Goal: Share content: Share content

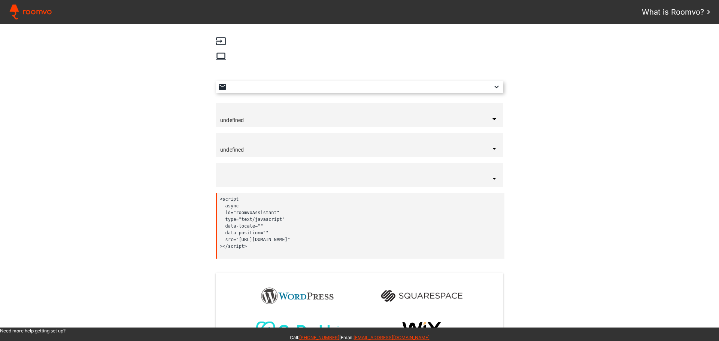
type input "[GEOGRAPHIC_DATA]"
type input "English"
type input "bottom-right"
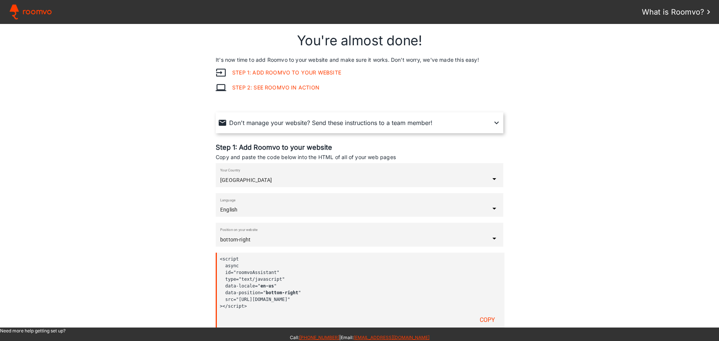
click at [32, 13] on span "Roomvo" at bounding box center [37, 11] width 30 height 11
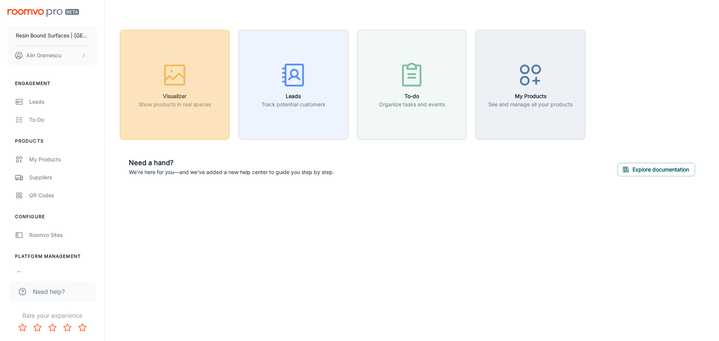
click at [183, 106] on p "Show products in real spaces" at bounding box center [174, 104] width 72 height 8
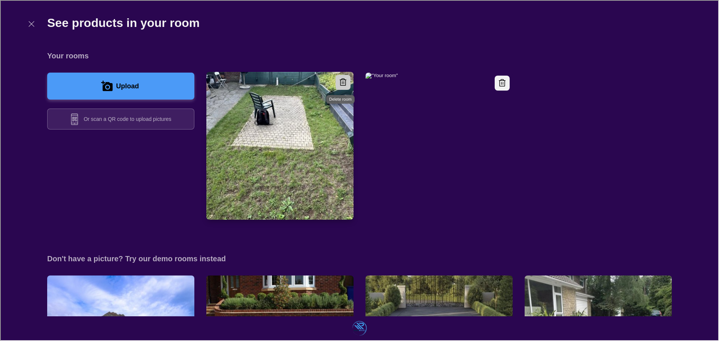
click at [343, 81] on icon "Delete room" at bounding box center [342, 81] width 9 height 9
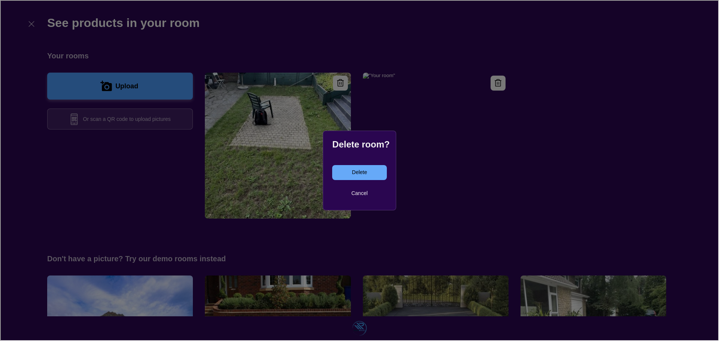
click at [366, 167] on button "Delete" at bounding box center [358, 171] width 54 height 15
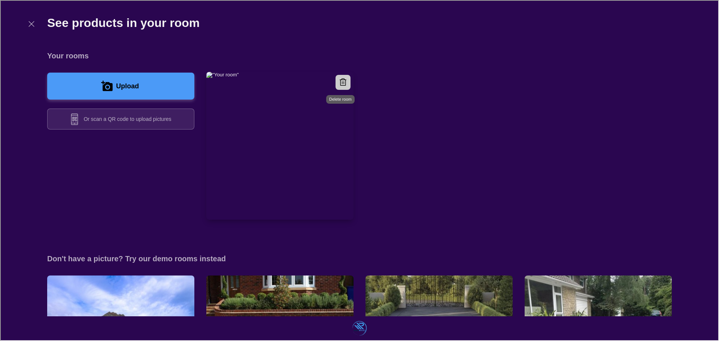
click at [344, 83] on button "Delete room" at bounding box center [342, 81] width 15 height 15
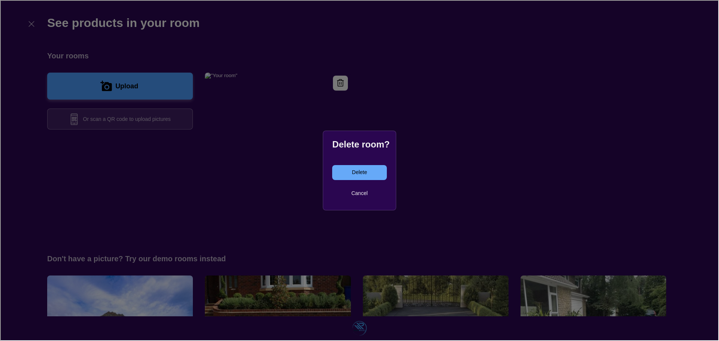
click at [366, 173] on button "Delete" at bounding box center [358, 171] width 54 height 15
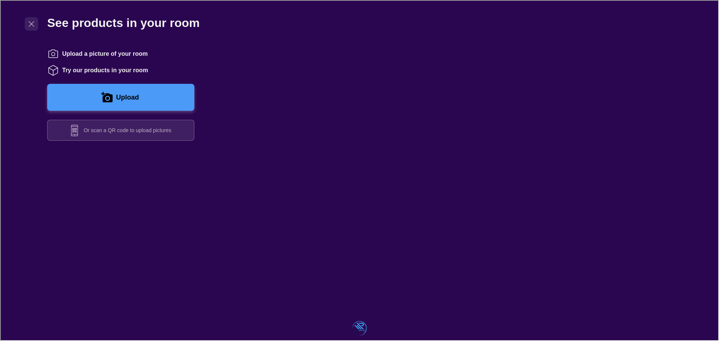
click at [30, 23] on icon "Exit visualizer" at bounding box center [30, 23] width 9 height 9
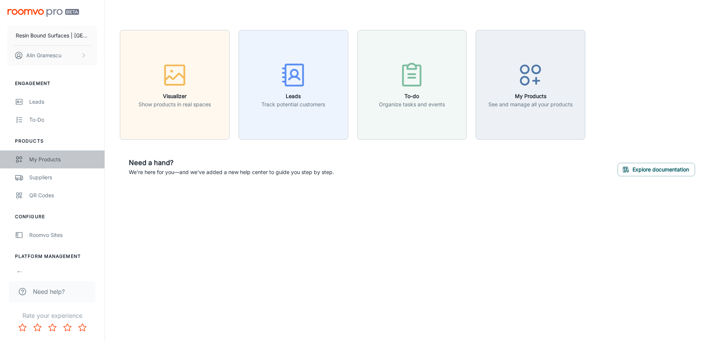
click at [45, 163] on div "My Products" at bounding box center [63, 159] width 68 height 8
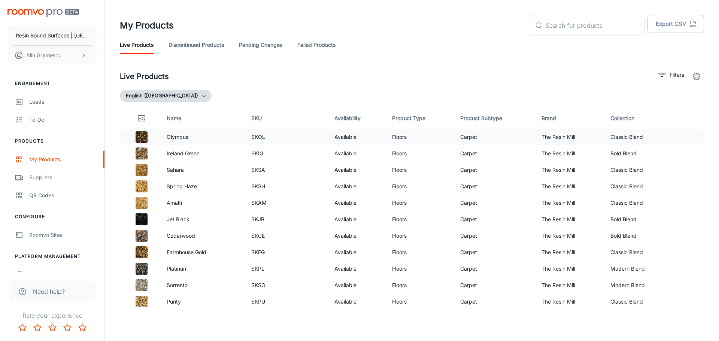
click at [494, 129] on td "Carpet" at bounding box center [494, 137] width 81 height 16
click at [235, 158] on td "Ireland Green" at bounding box center [203, 153] width 85 height 16
click at [179, 138] on p "Olympus" at bounding box center [203, 137] width 73 height 8
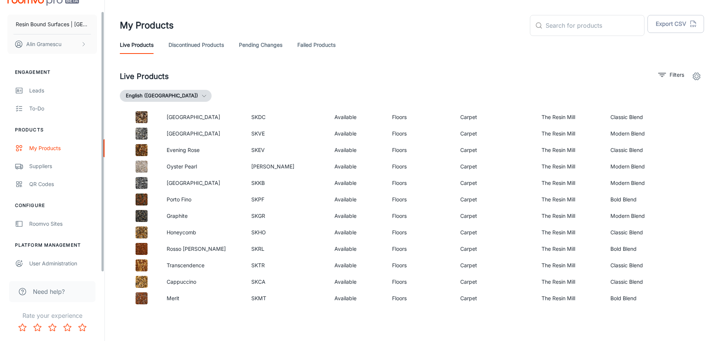
scroll to position [12, 0]
click at [55, 220] on div "Roomvo Sites" at bounding box center [63, 223] width 68 height 8
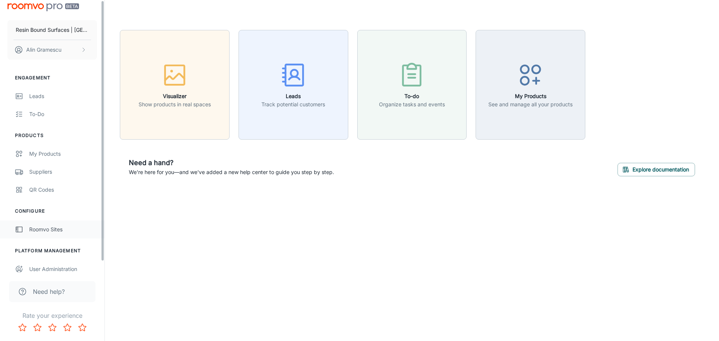
scroll to position [12, 0]
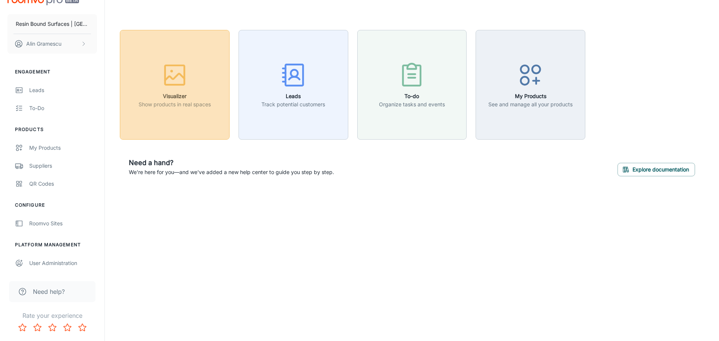
click at [186, 73] on icon "button" at bounding box center [175, 75] width 28 height 28
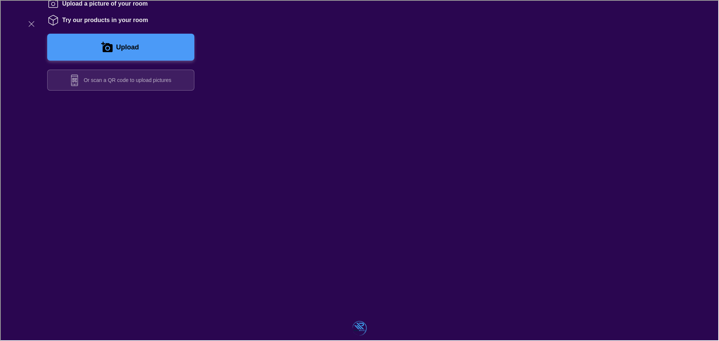
scroll to position [9, 0]
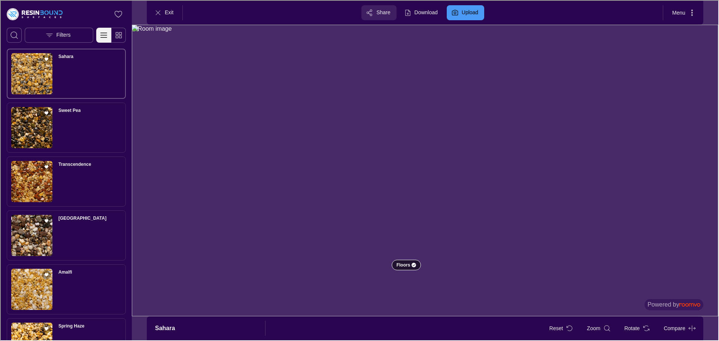
click at [376, 8] on button "Share" at bounding box center [377, 11] width 35 height 15
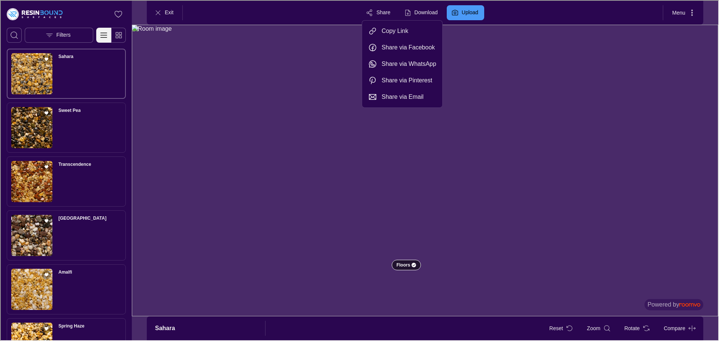
click at [388, 31] on p "Copy Link" at bounding box center [394, 30] width 27 height 8
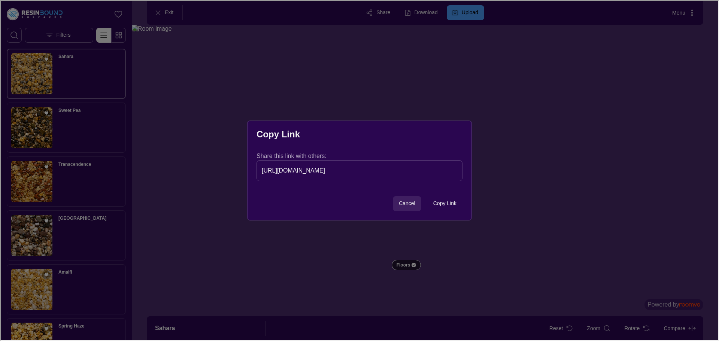
click at [409, 204] on p "Cancel" at bounding box center [406, 202] width 16 height 7
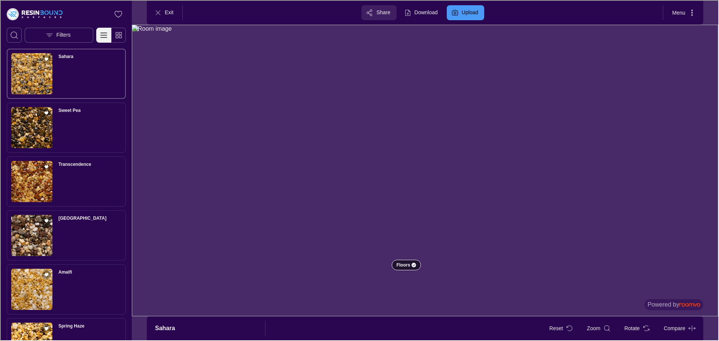
click at [377, 11] on p "Share" at bounding box center [382, 11] width 14 height 7
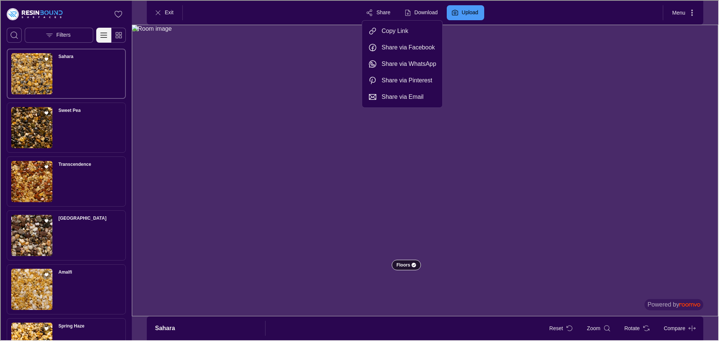
click at [400, 30] on p "Copy Link" at bounding box center [394, 30] width 27 height 8
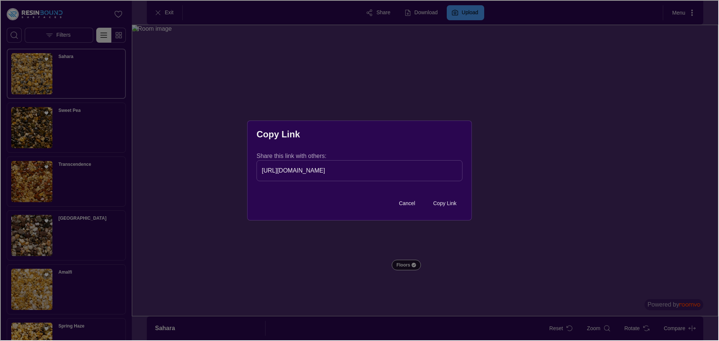
click at [371, 171] on input "https://www.roomvo.com/share/dvt56pgey38s" at bounding box center [359, 169] width 206 height 21
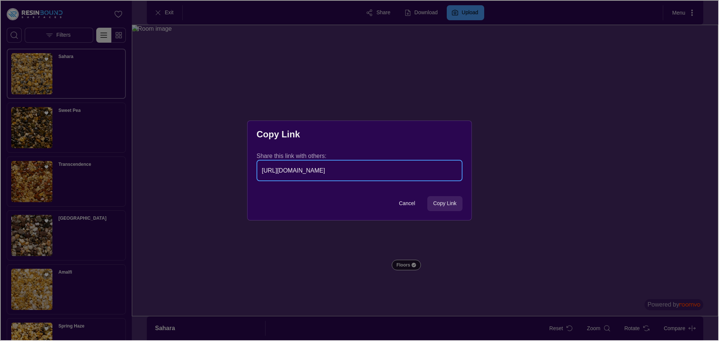
click at [442, 200] on p "Copy Link" at bounding box center [443, 202] width 23 height 7
